Goal: Task Accomplishment & Management: Manage account settings

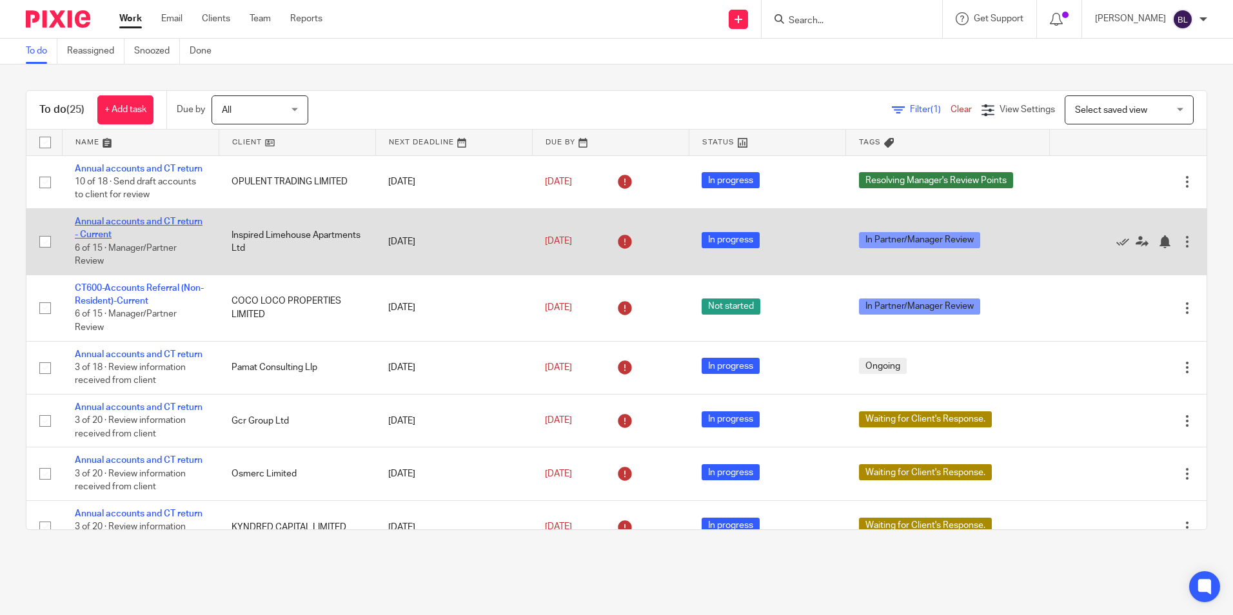
click at [103, 232] on link "Annual accounts and CT return - Current" at bounding box center [139, 228] width 128 height 22
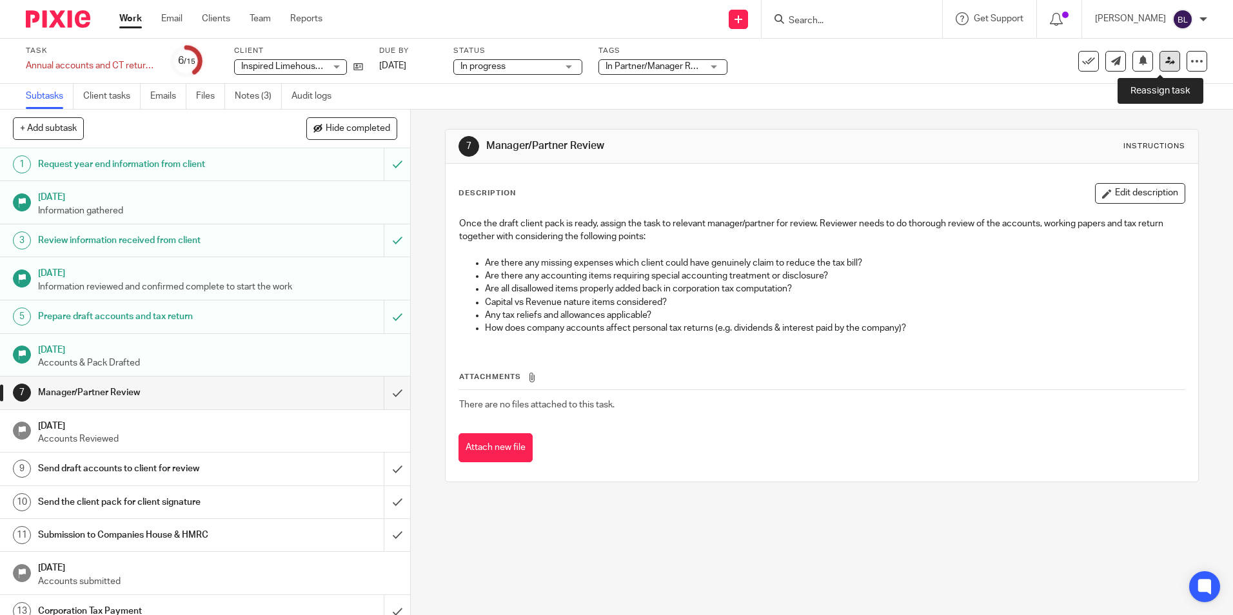
click at [1165, 63] on icon at bounding box center [1170, 61] width 10 height 10
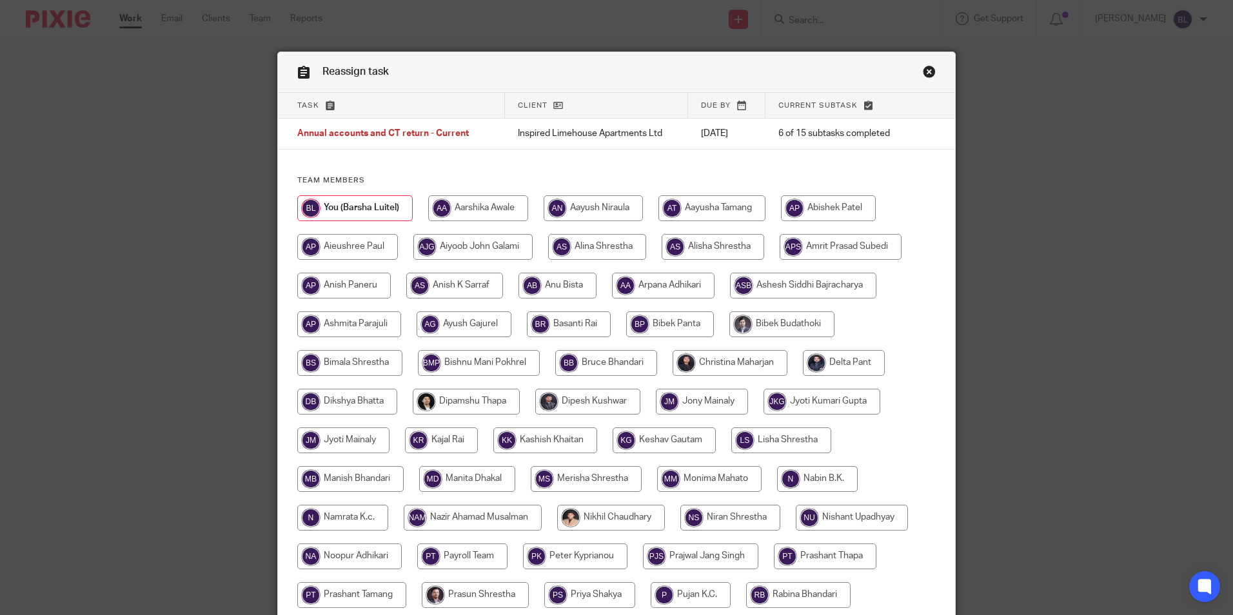
click at [660, 444] on input "radio" at bounding box center [664, 441] width 103 height 26
radio input "true"
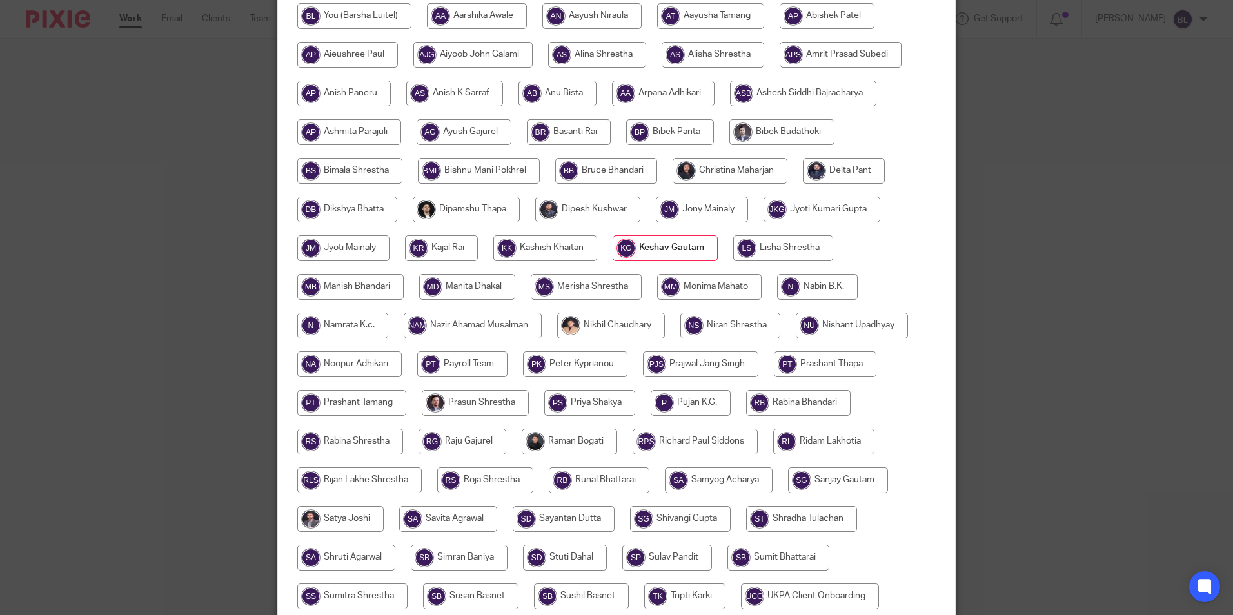
scroll to position [322, 0]
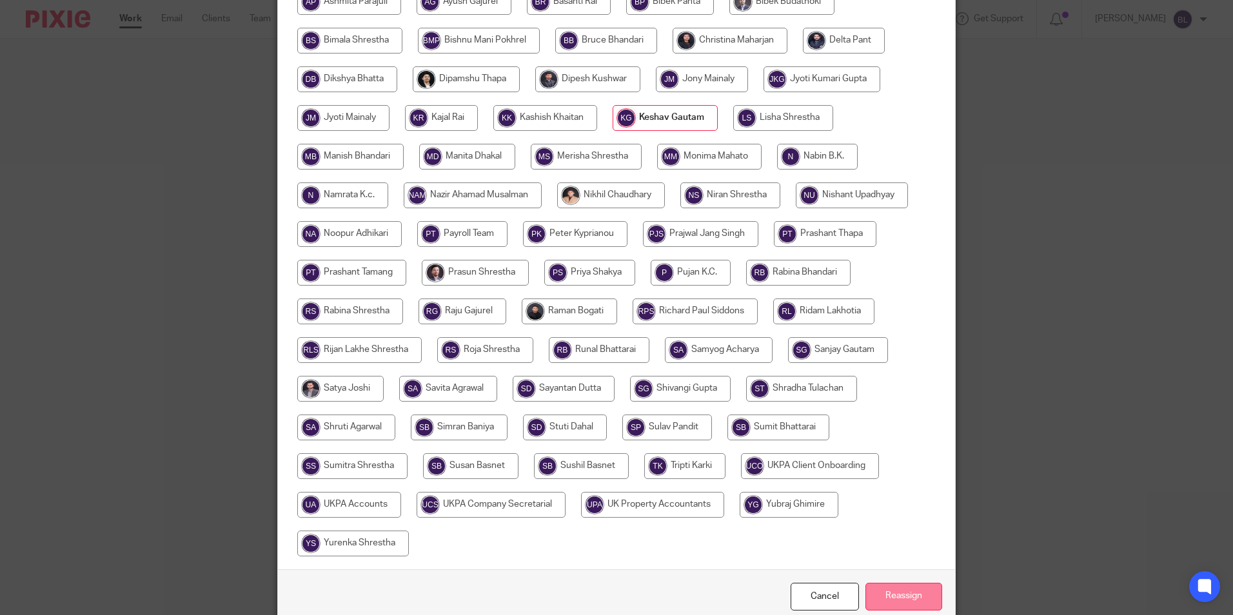
click at [882, 596] on input "Reassign" at bounding box center [903, 597] width 77 height 28
